Goal: Transaction & Acquisition: Purchase product/service

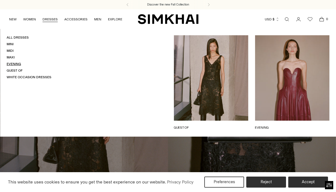
click at [11, 65] on link "Evening" at bounding box center [14, 64] width 14 height 4
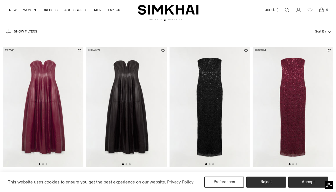
scroll to position [31, 0]
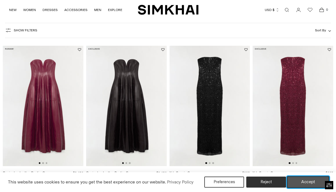
click at [303, 179] on button "Accept" at bounding box center [308, 182] width 42 height 12
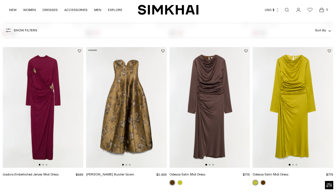
scroll to position [180, 0]
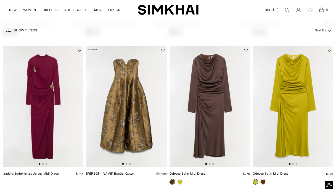
click at [135, 121] on img at bounding box center [126, 106] width 81 height 121
click at [283, 148] on img at bounding box center [292, 106] width 81 height 121
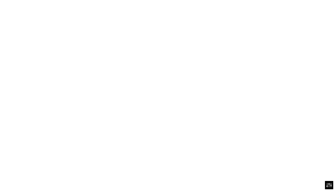
click at [283, 148] on img at bounding box center [292, 106] width 81 height 121
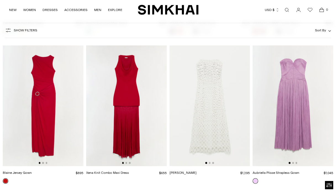
scroll to position [1038, 0]
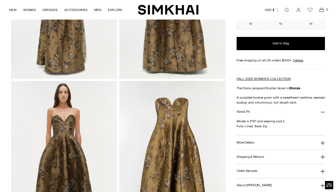
scroll to position [180, 0]
